Goal: Task Accomplishment & Management: Use online tool/utility

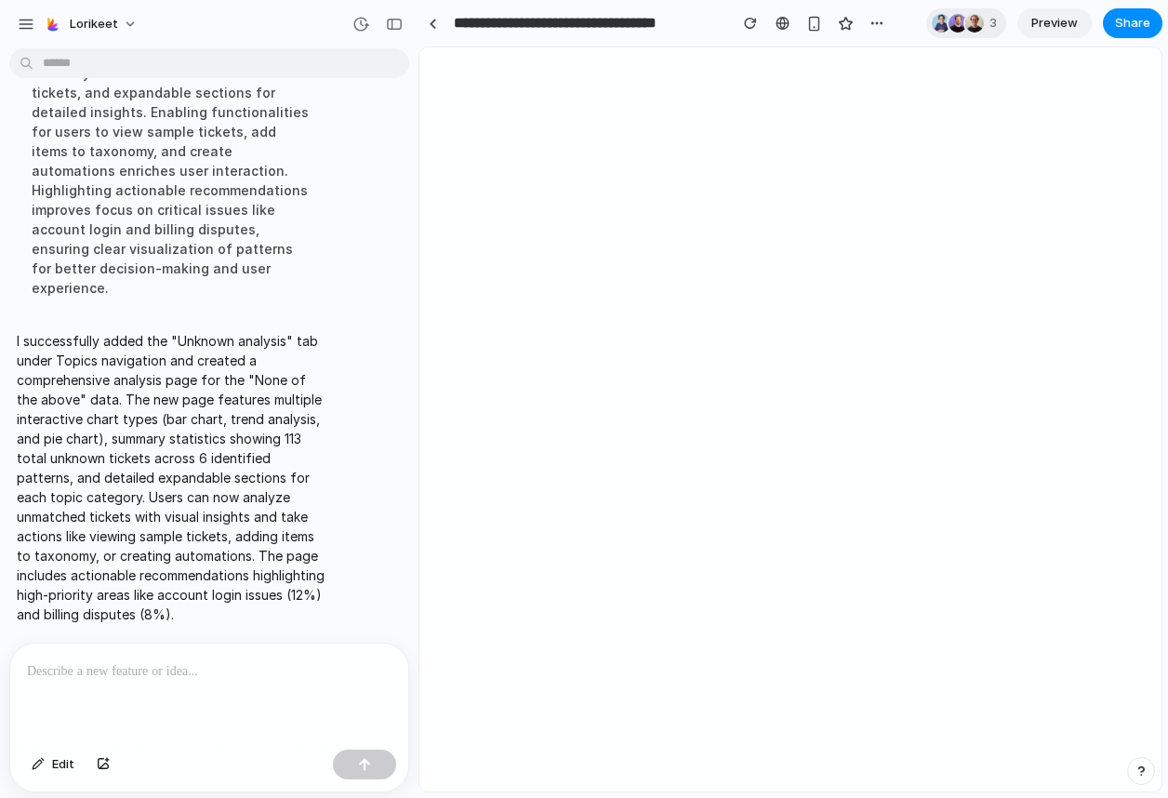
scroll to position [5422, 0]
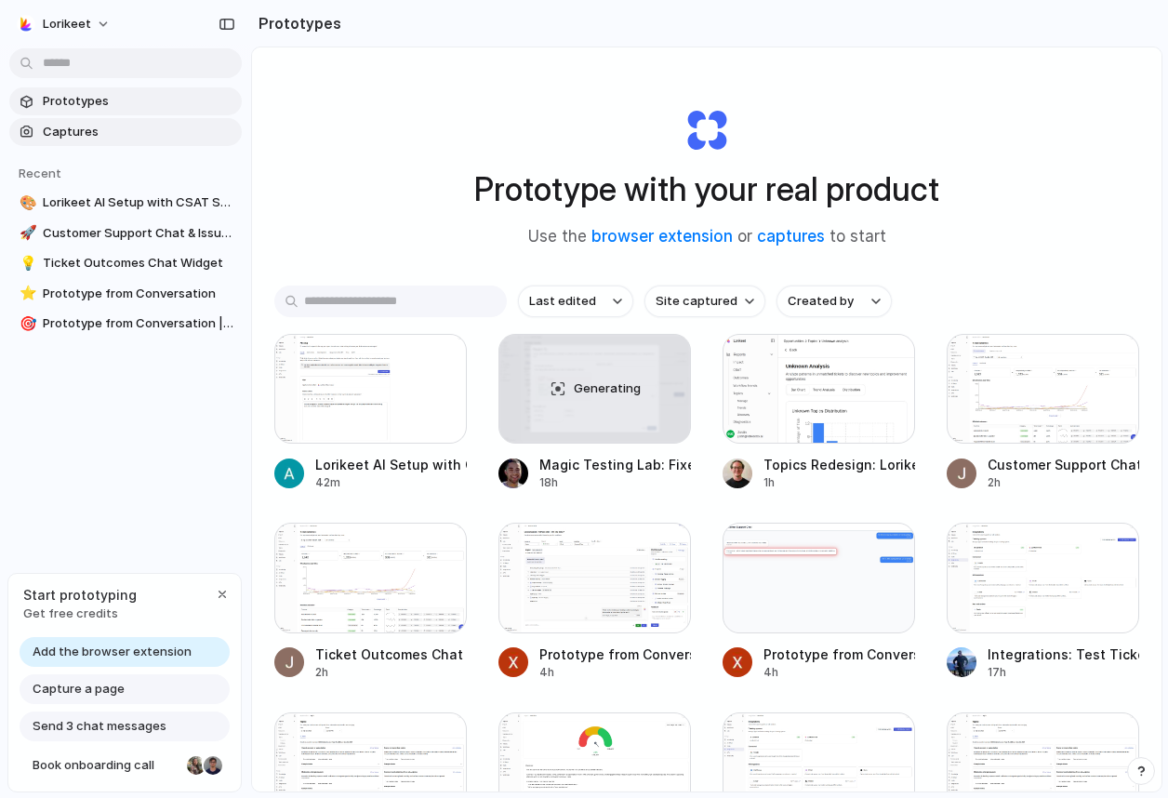
click at [103, 126] on span "Captures" at bounding box center [139, 132] width 192 height 19
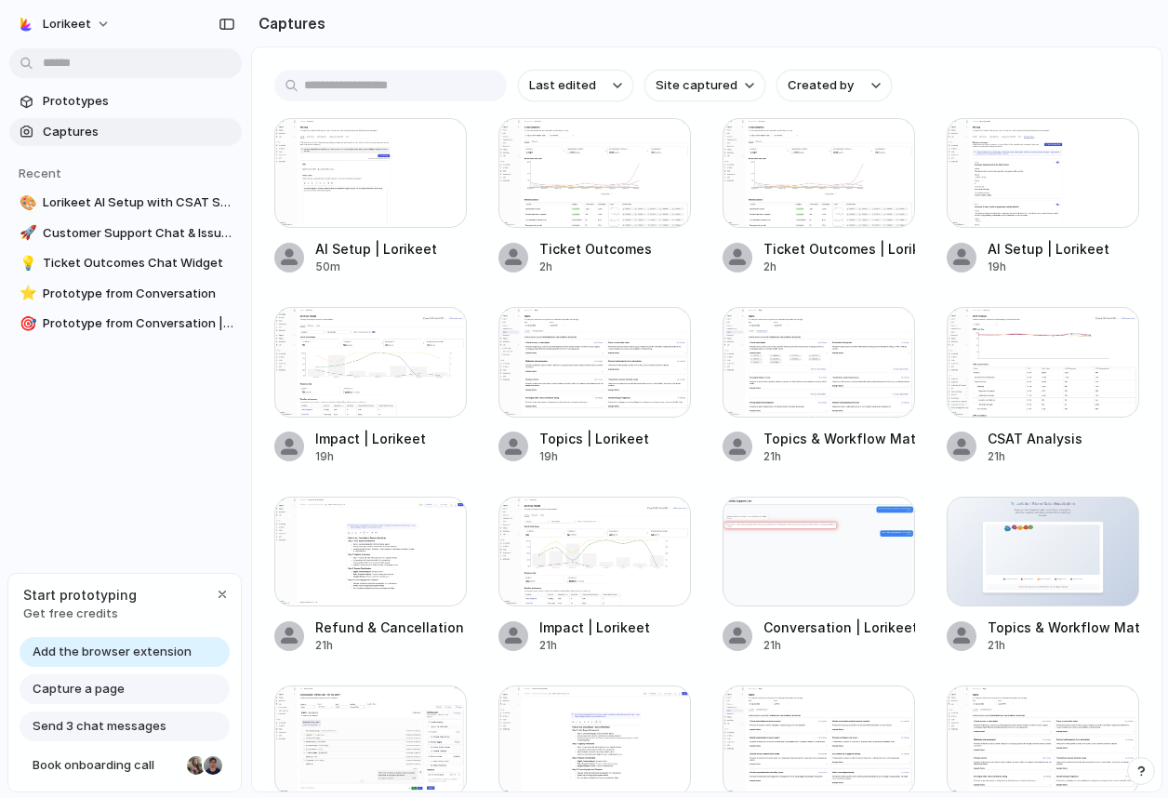
click at [117, 652] on span "Add the browser extension" at bounding box center [112, 652] width 159 height 19
click at [128, 687] on div "Capture a page" at bounding box center [125, 689] width 210 height 30
click at [89, 688] on span "Capture a page" at bounding box center [79, 689] width 92 height 19
click at [227, 587] on div "button" at bounding box center [222, 594] width 15 height 15
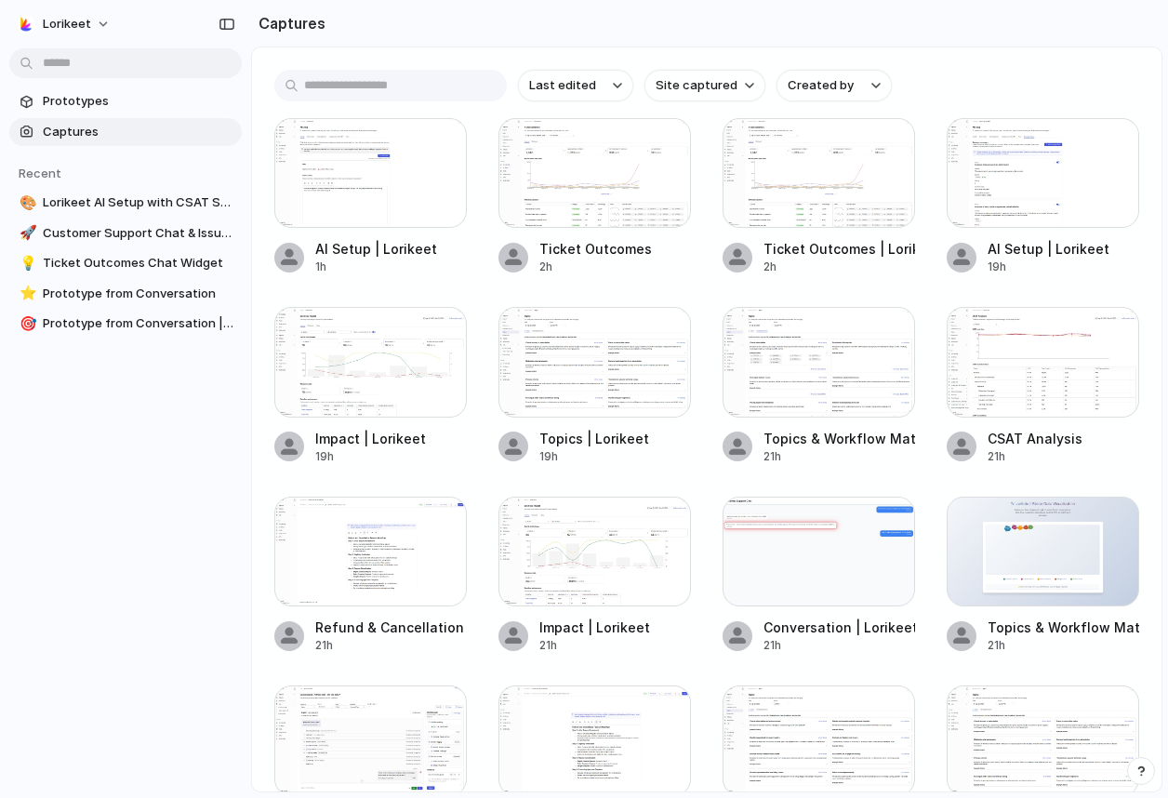
click at [93, 123] on span "Captures" at bounding box center [139, 132] width 192 height 19
click at [77, 103] on span "Prototypes" at bounding box center [139, 101] width 192 height 19
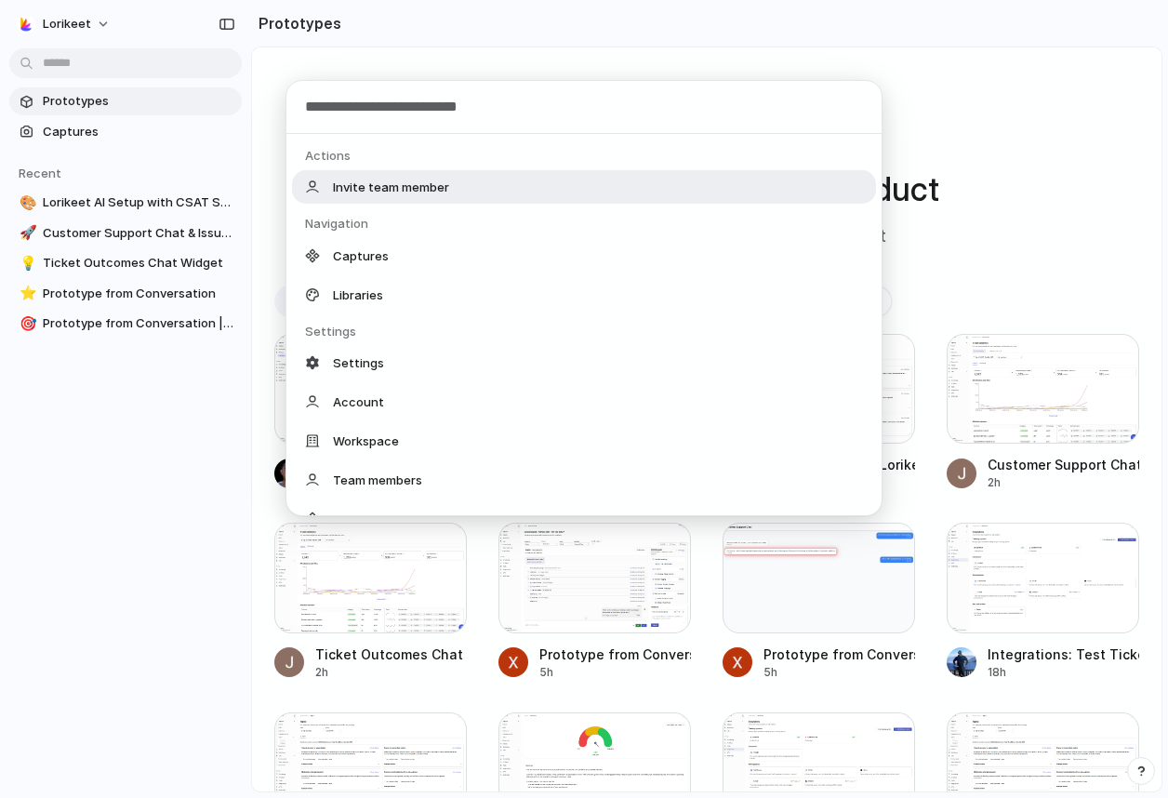
click at [127, 57] on body "Lorikeet Prototypes Captures Recent 🎨 Lorikeet AI Setup with CSAT Section 🚀 Cus…" at bounding box center [584, 399] width 1168 height 798
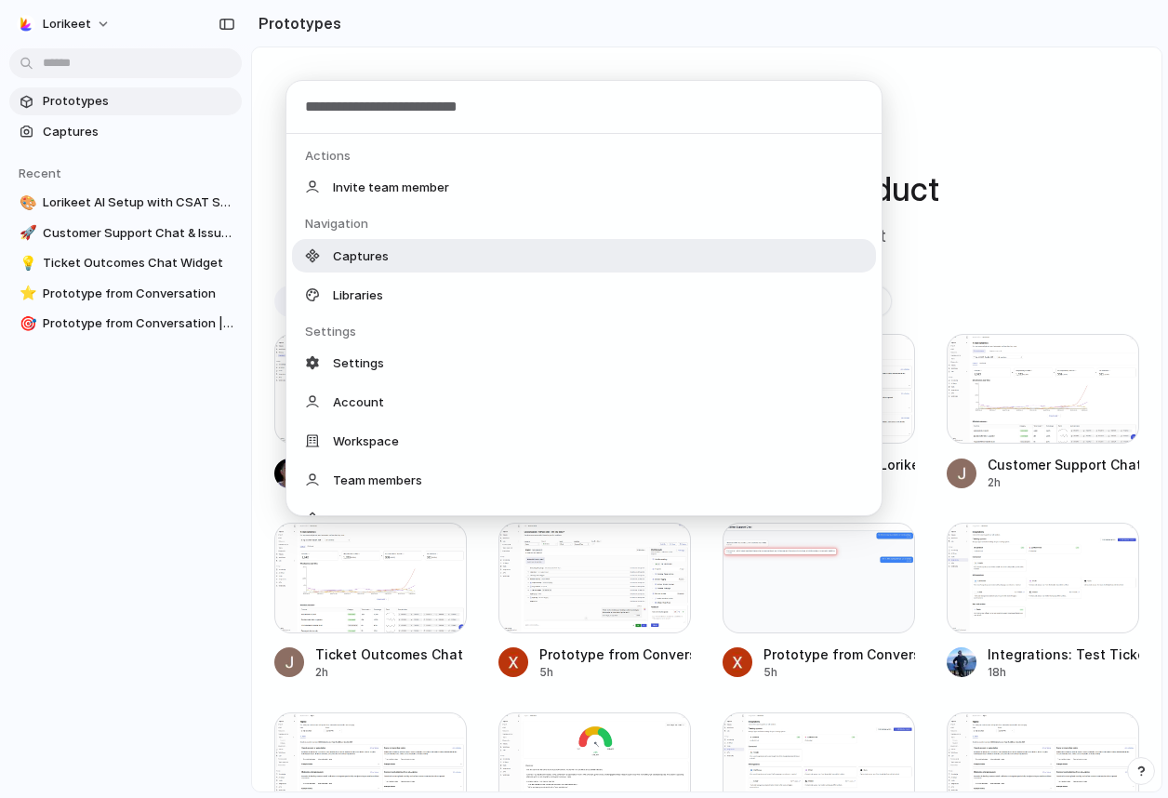
click at [348, 260] on span "Captures" at bounding box center [361, 255] width 56 height 19
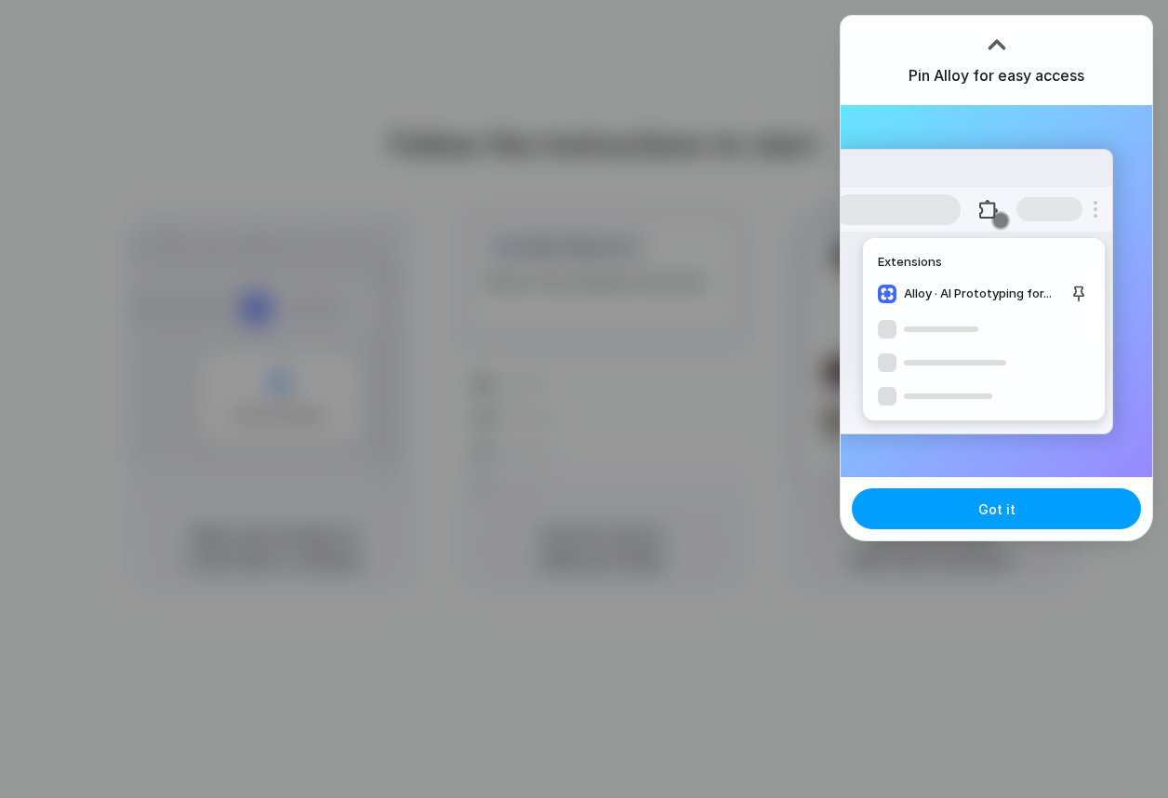
click at [1015, 512] on button "Got it" at bounding box center [996, 508] width 289 height 41
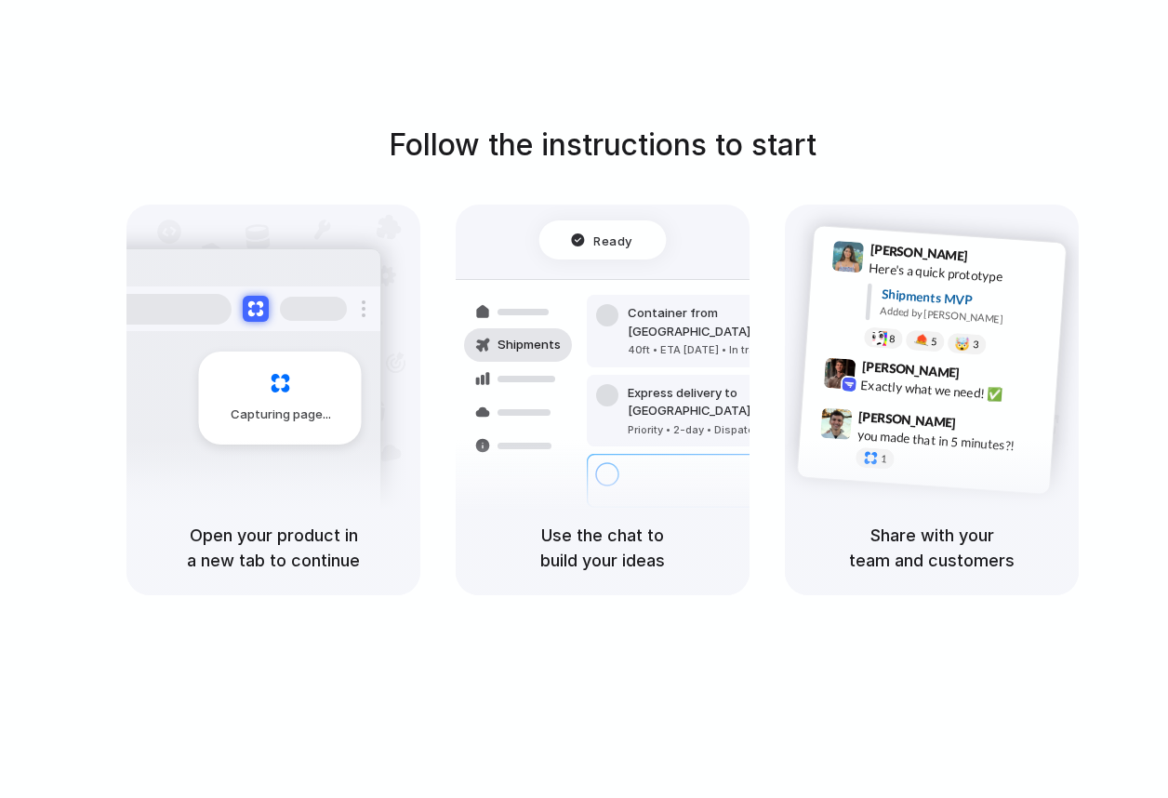
click at [802, 97] on div "Follow the instructions to start Capturing page Open your product in a new tab …" at bounding box center [602, 417] width 1205 height 835
